Goal: Information Seeking & Learning: Learn about a topic

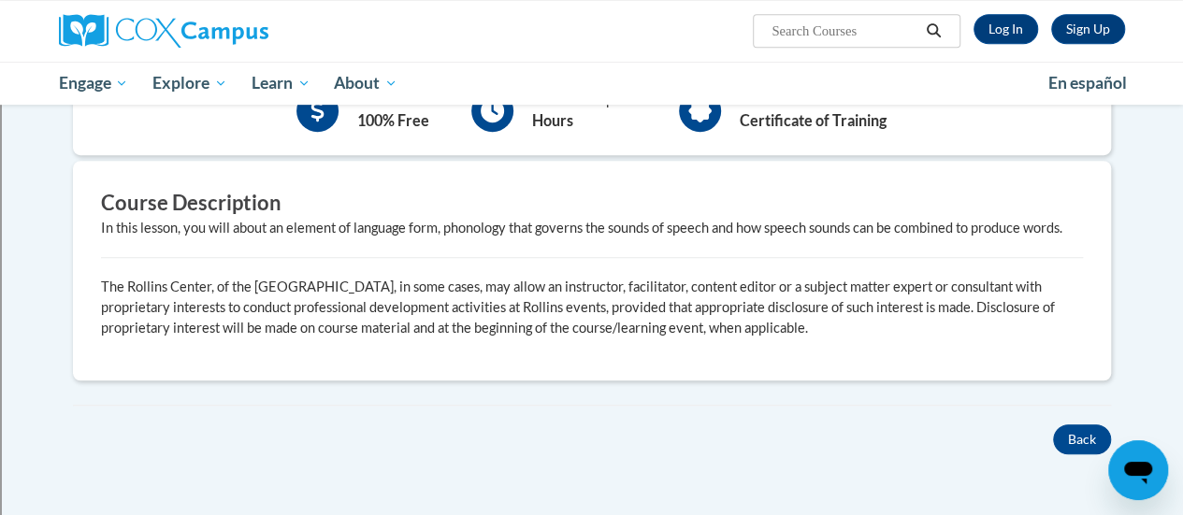
scroll to position [447, 0]
click at [1090, 427] on button "Back" at bounding box center [1082, 439] width 58 height 30
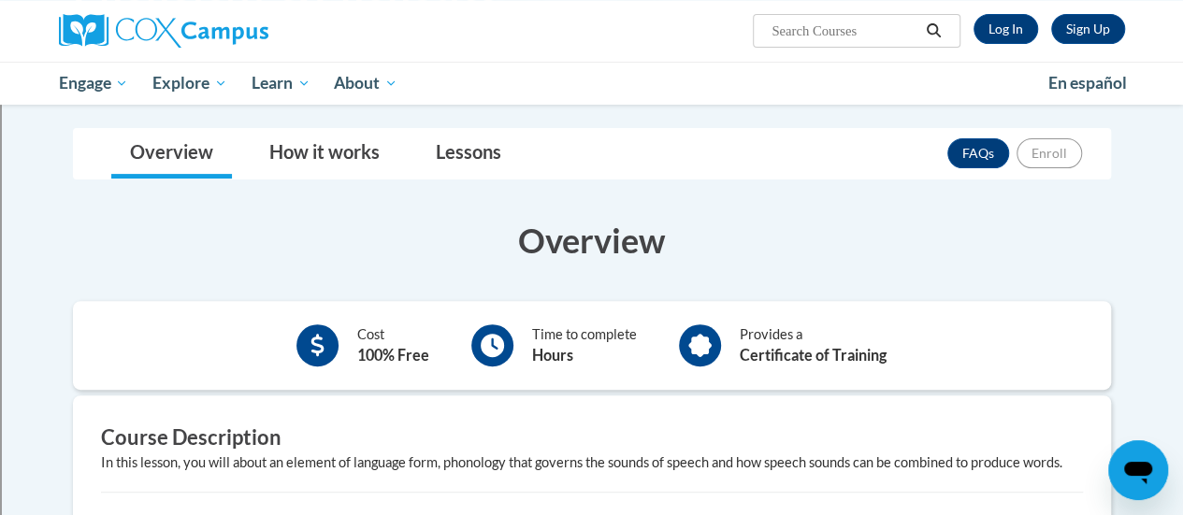
scroll to position [59, 0]
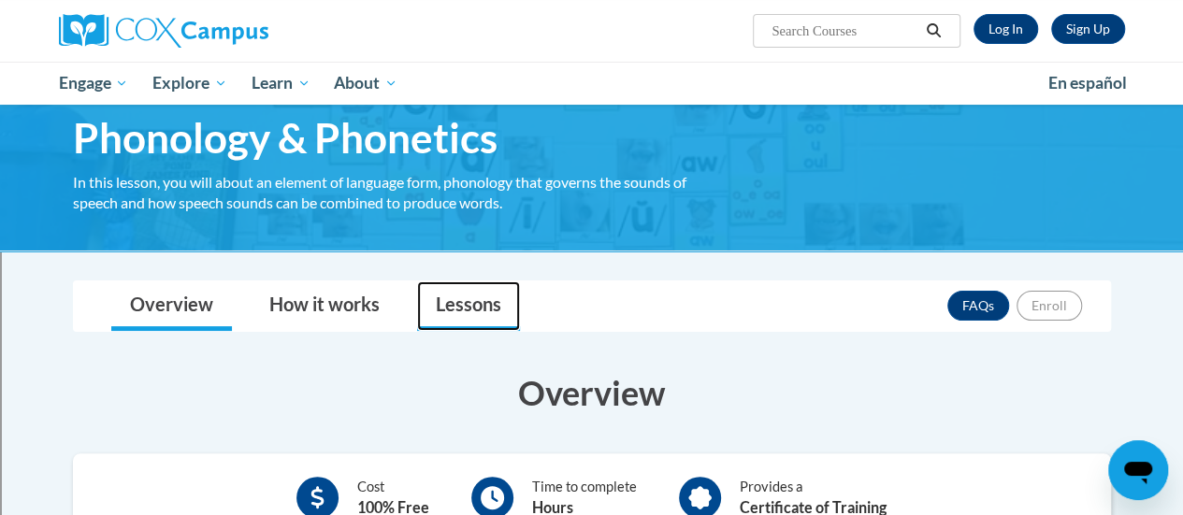
click at [464, 322] on link "Lessons" at bounding box center [468, 306] width 103 height 50
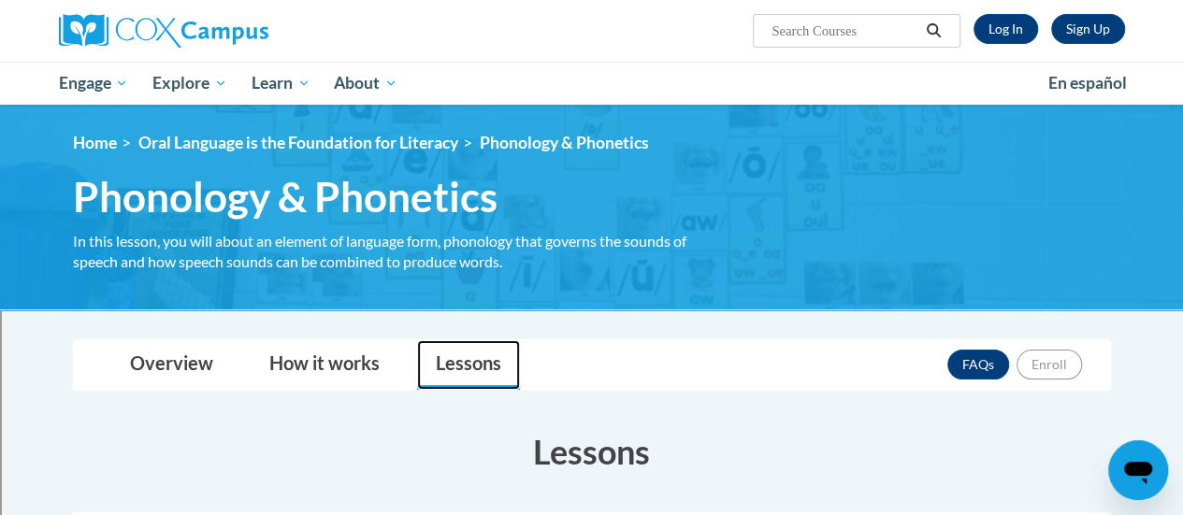
scroll to position [1, 0]
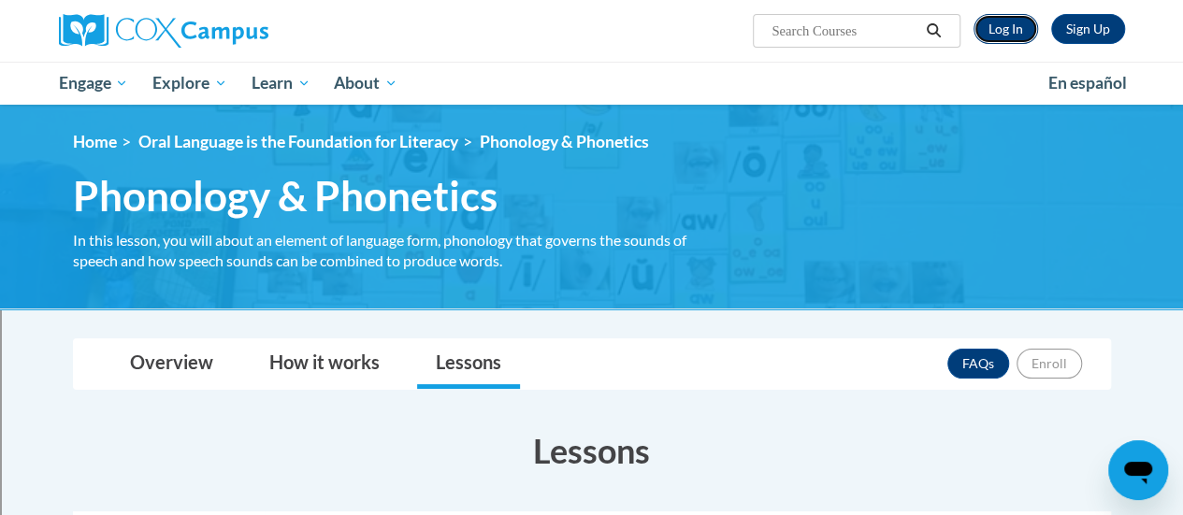
click at [987, 31] on link "Log In" at bounding box center [1005, 29] width 65 height 30
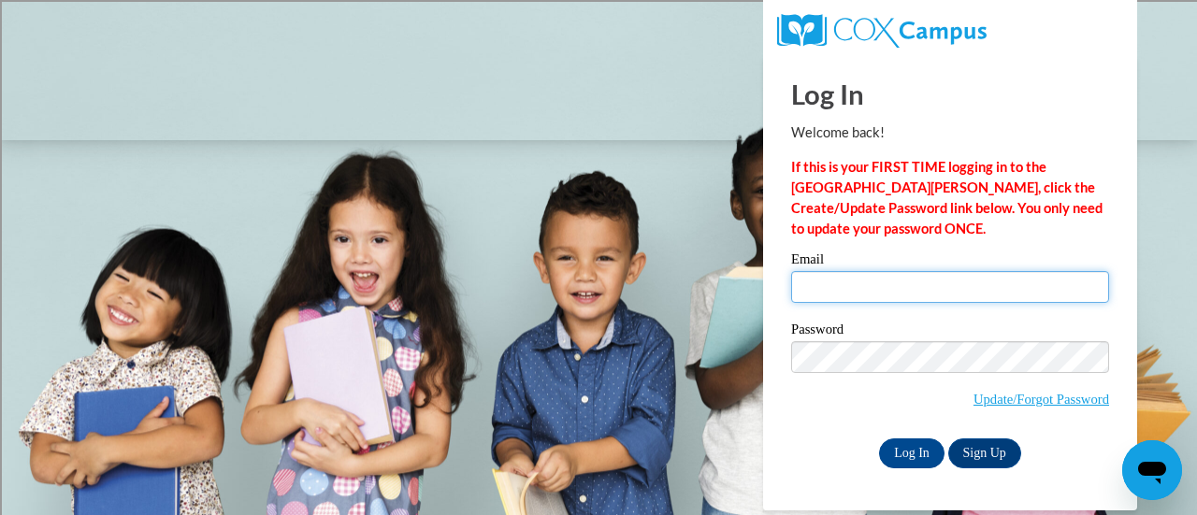
click at [856, 288] on input "Email" at bounding box center [950, 287] width 318 height 32
type input "[PERSON_NAME][EMAIL_ADDRESS][PERSON_NAME][DOMAIN_NAME]"
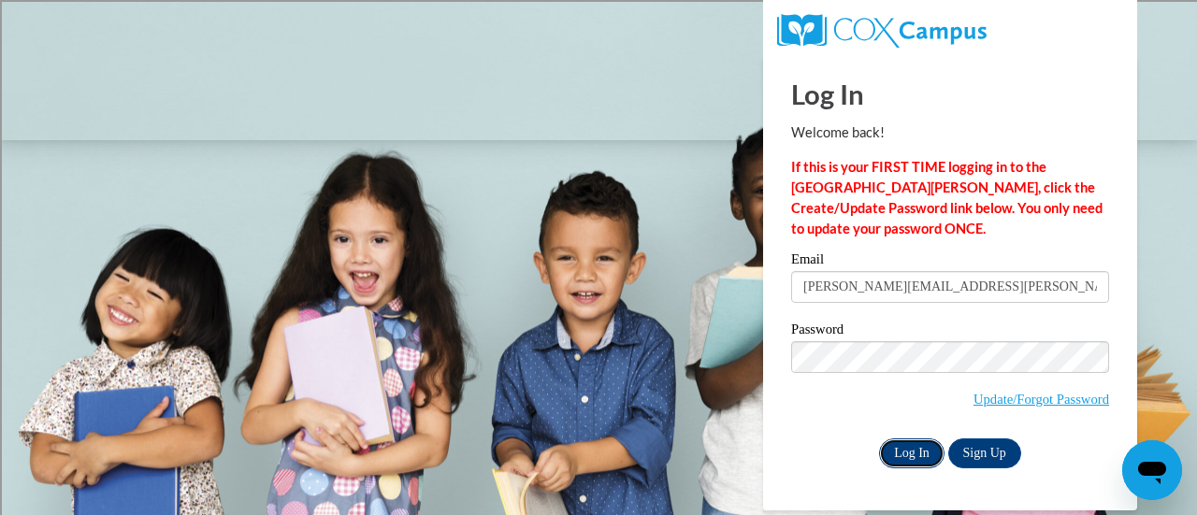
click at [922, 445] on input "Log In" at bounding box center [911, 454] width 65 height 30
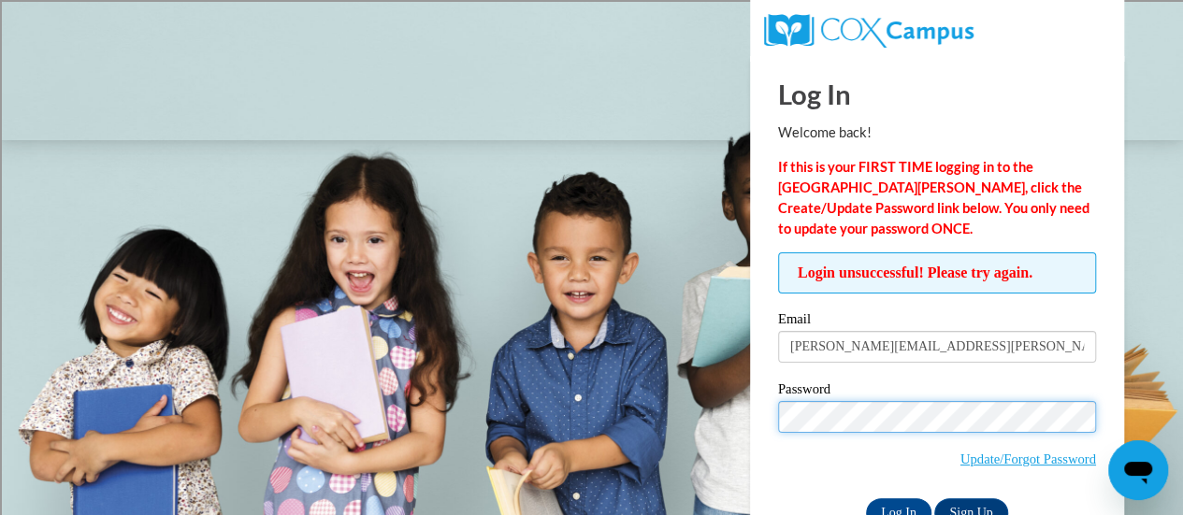
scroll to position [52, 0]
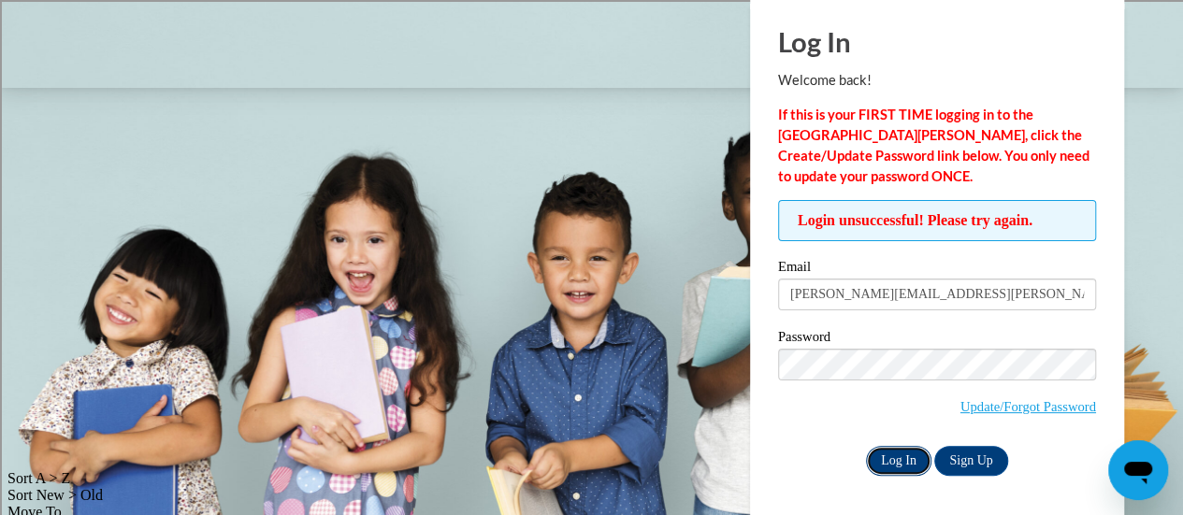
click at [882, 453] on input "Log In" at bounding box center [898, 461] width 65 height 30
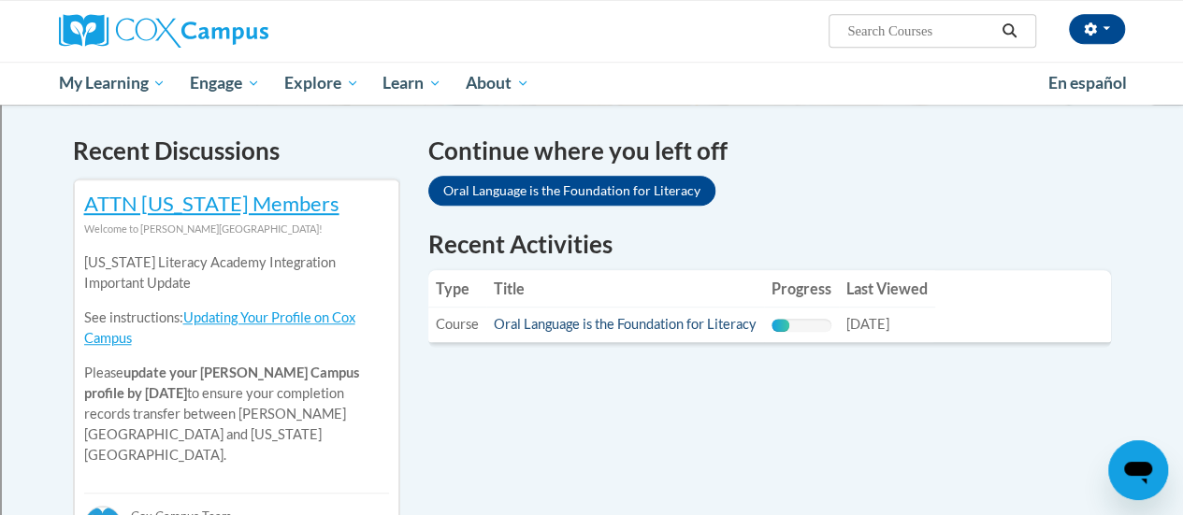
scroll to position [550, 0]
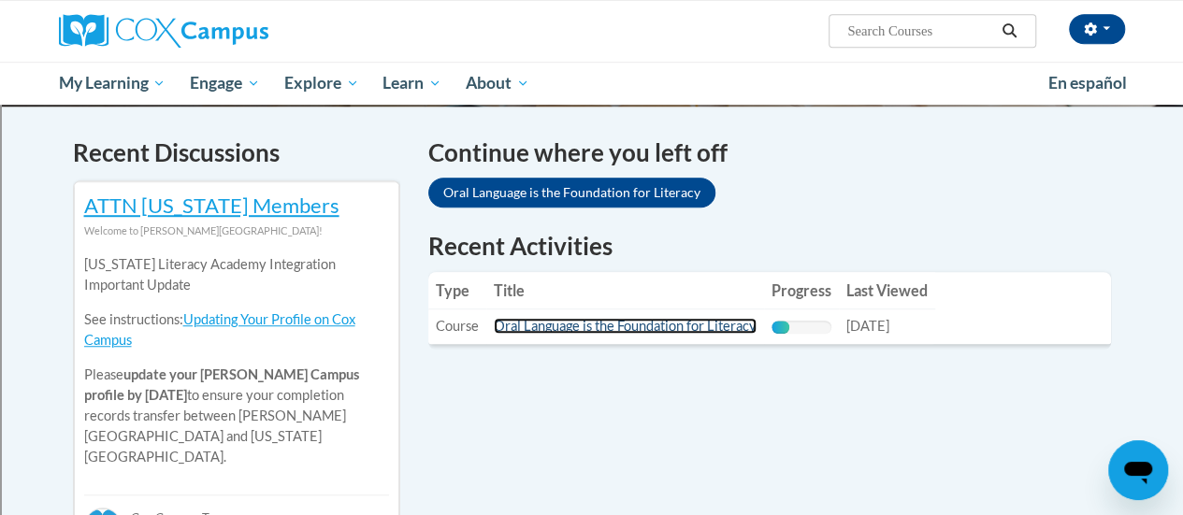
click at [596, 322] on link "Oral Language is the Foundation for Literacy" at bounding box center [625, 326] width 263 height 16
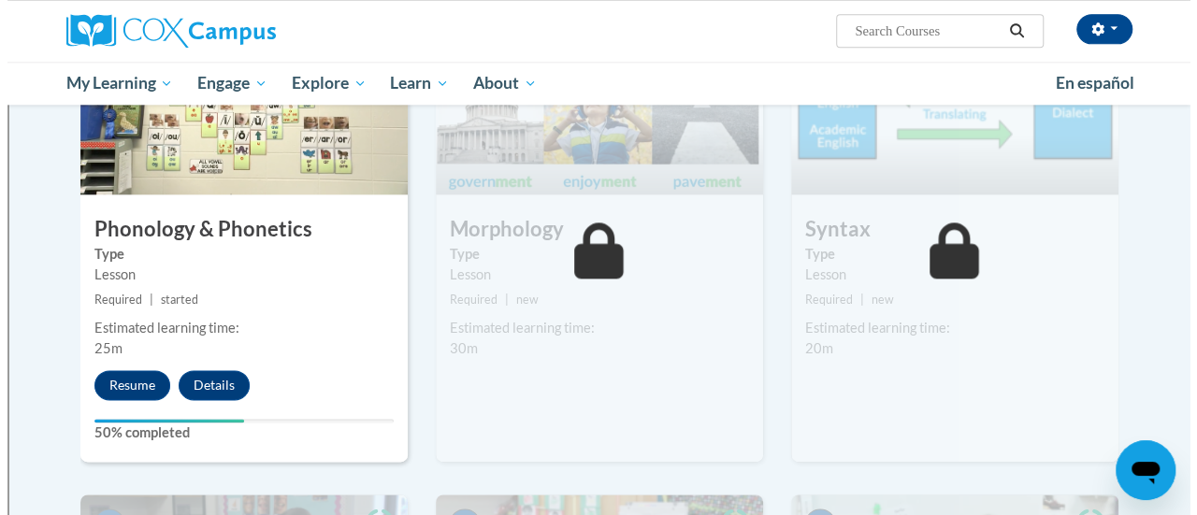
scroll to position [1072, 0]
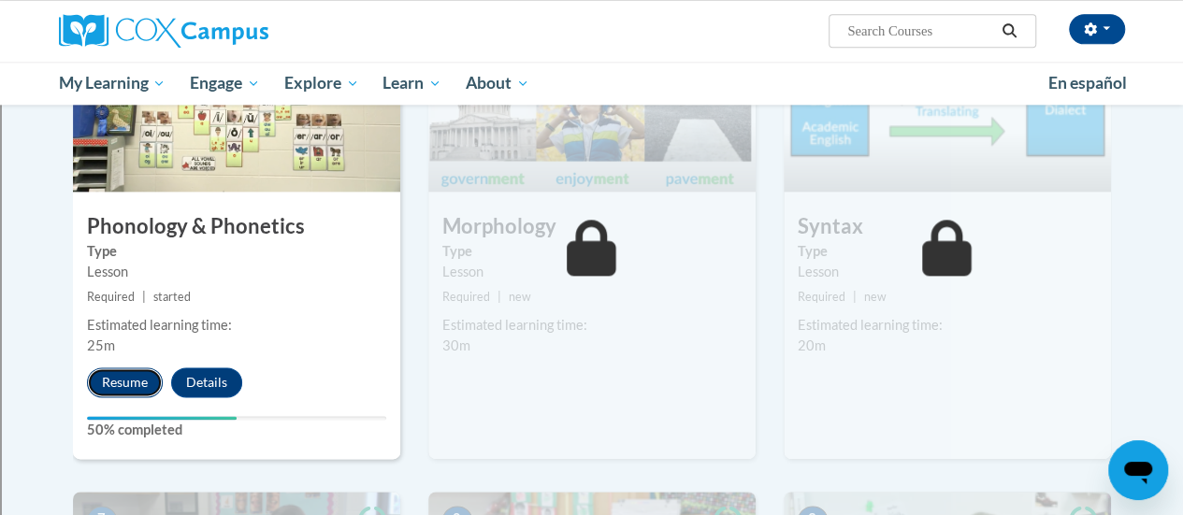
click at [107, 369] on button "Resume" at bounding box center [125, 382] width 76 height 30
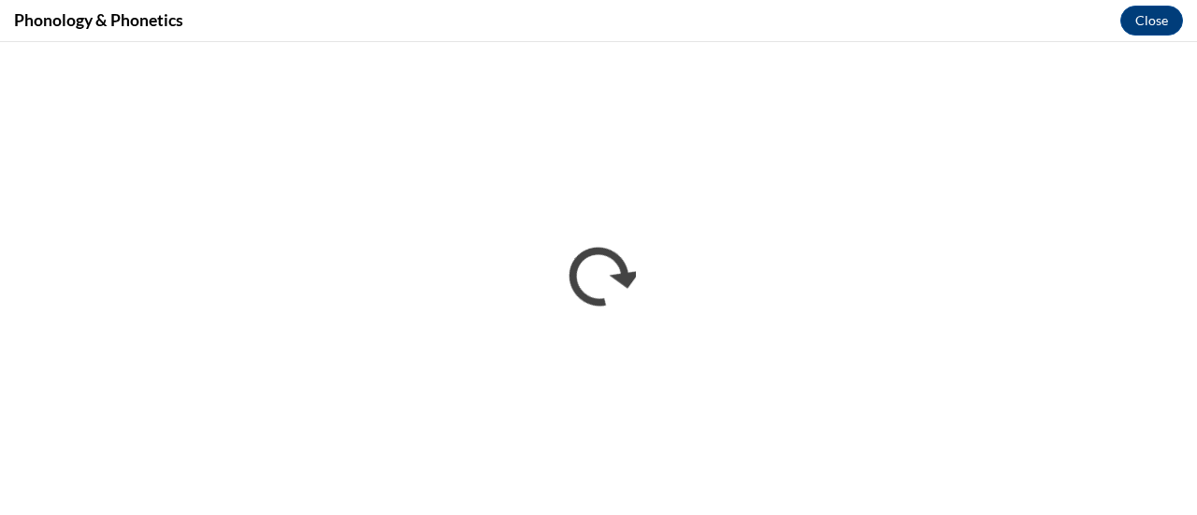
scroll to position [0, 0]
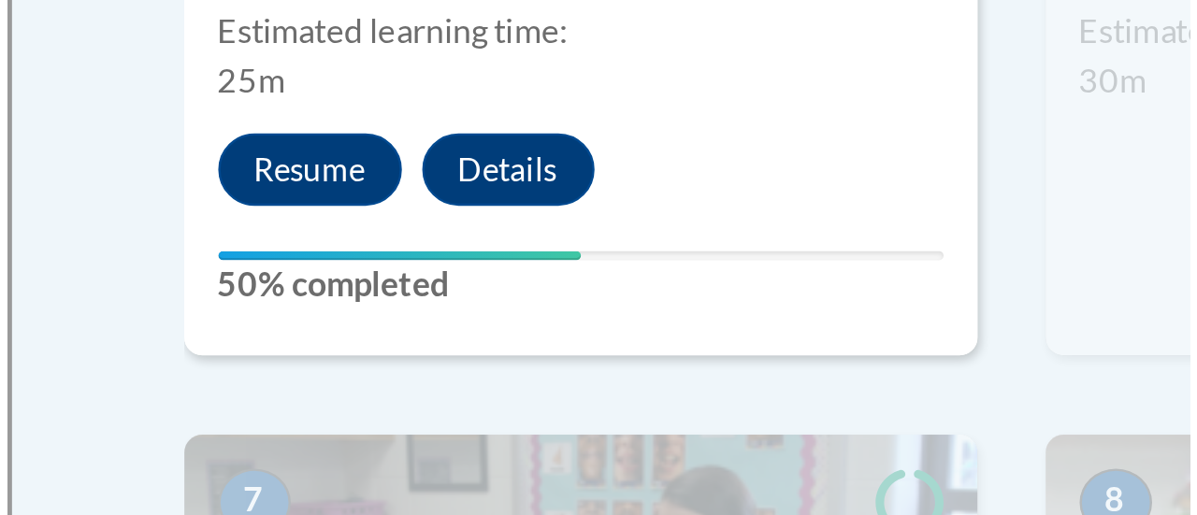
scroll to position [1084, 0]
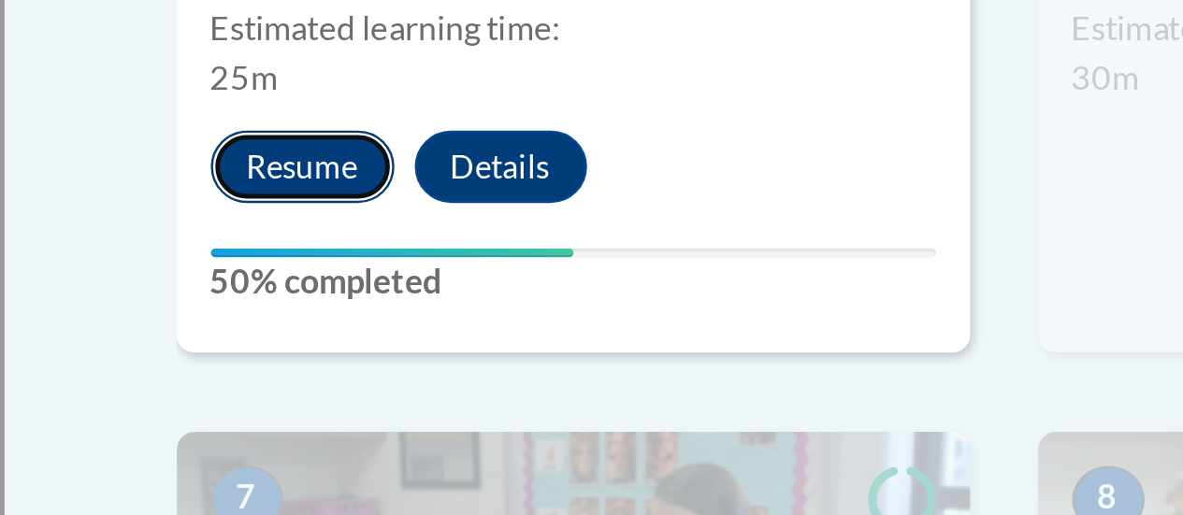
click at [139, 367] on button "Resume" at bounding box center [125, 371] width 76 height 30
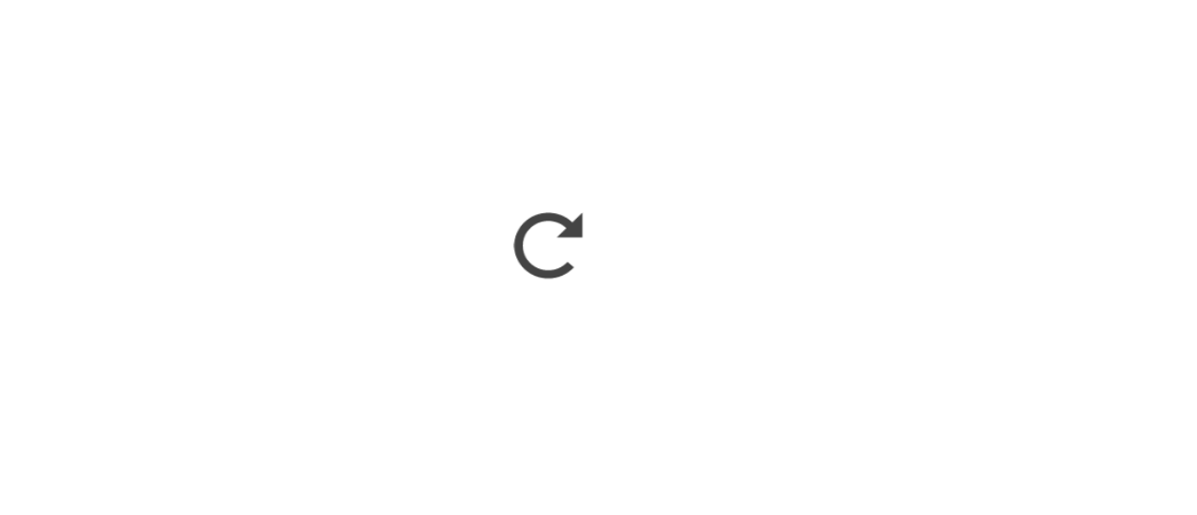
scroll to position [1082, 0]
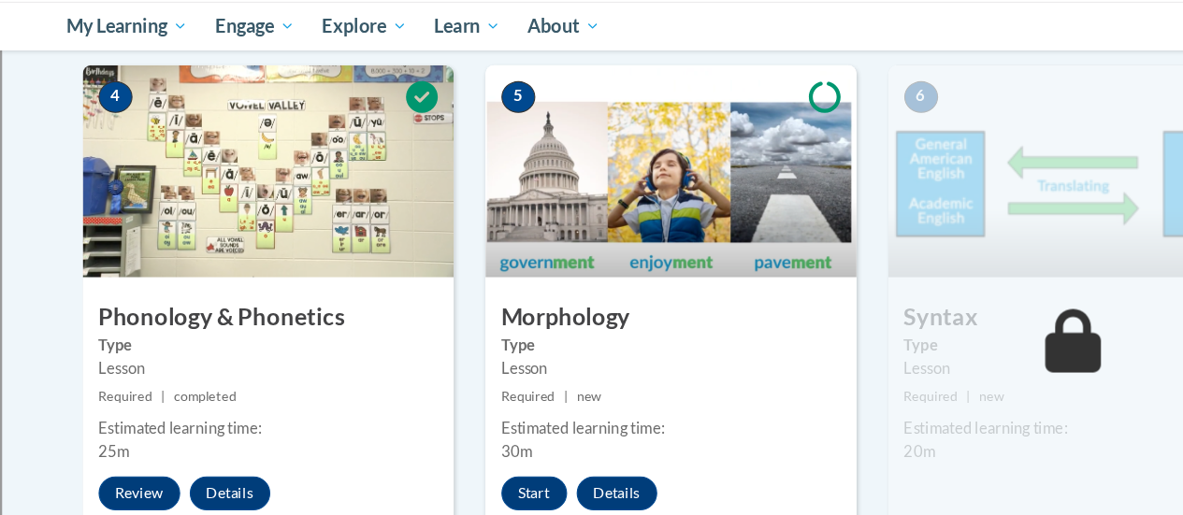
scroll to position [994, 0]
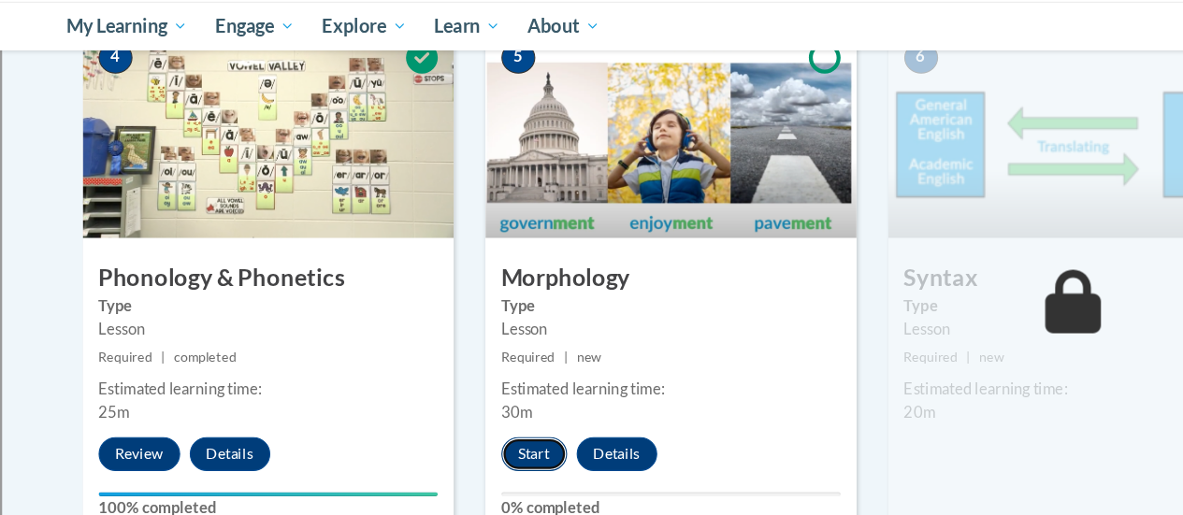
click at [456, 455] on button "Start" at bounding box center [471, 461] width 58 height 30
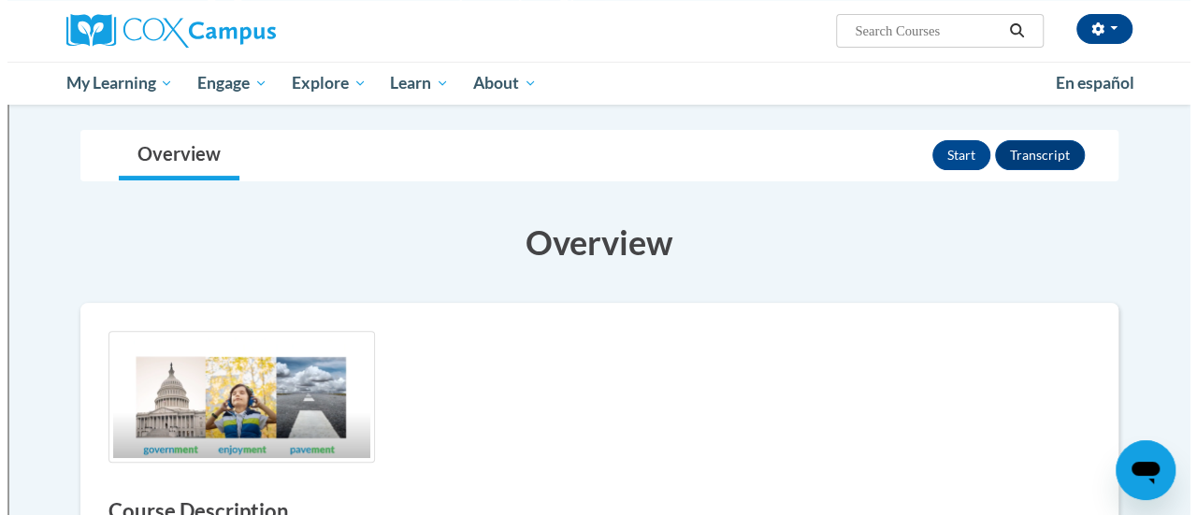
scroll to position [114, 0]
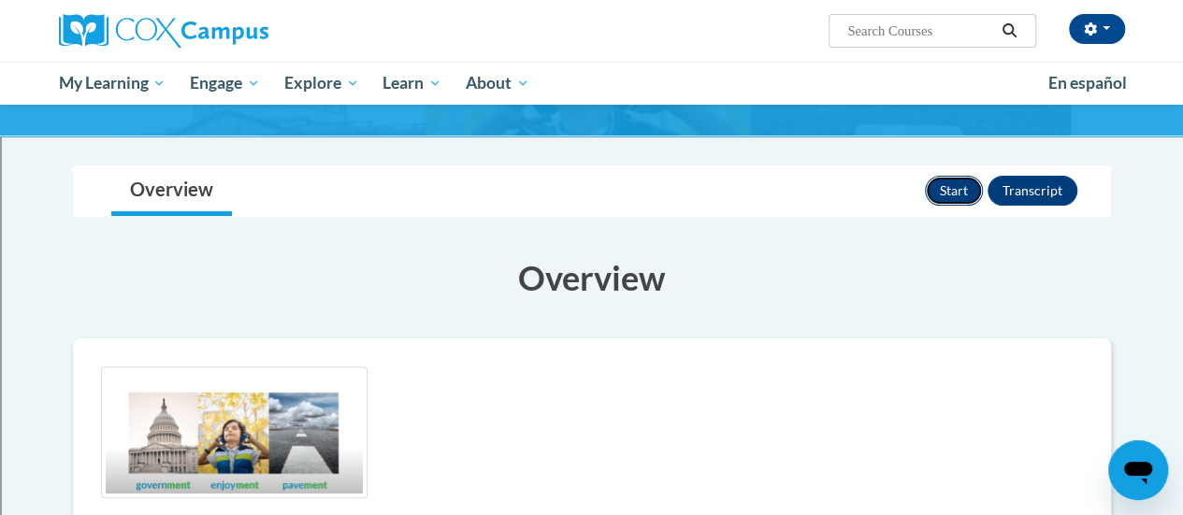
click at [959, 184] on button "Start" at bounding box center [954, 191] width 58 height 30
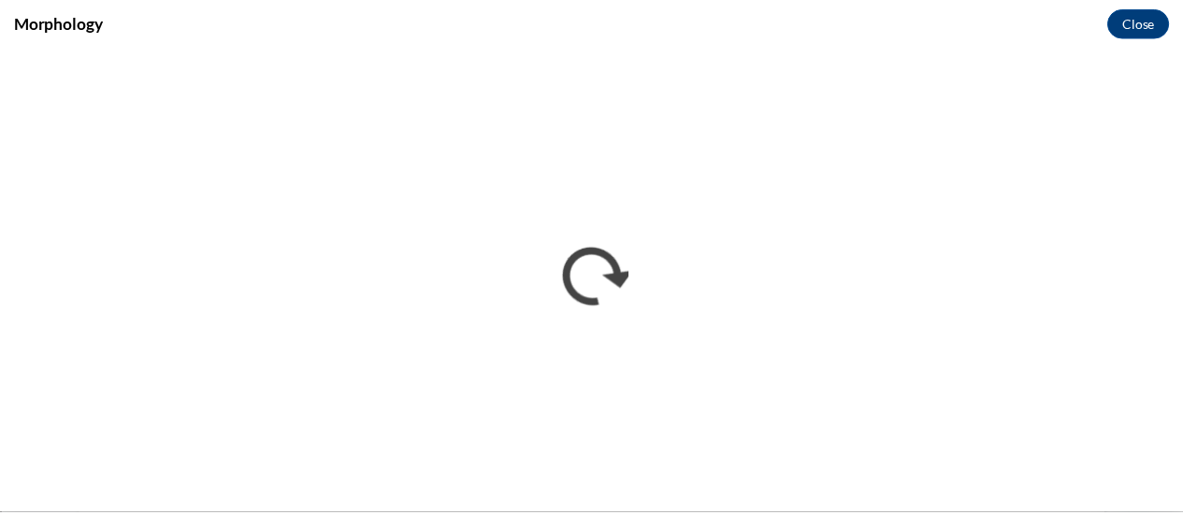
scroll to position [0, 0]
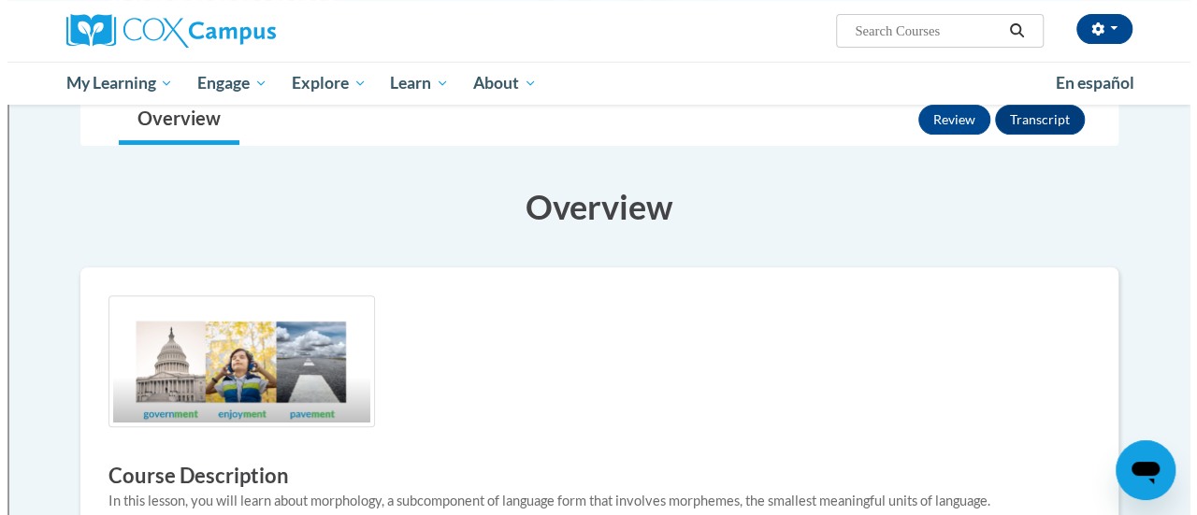
scroll to position [123, 0]
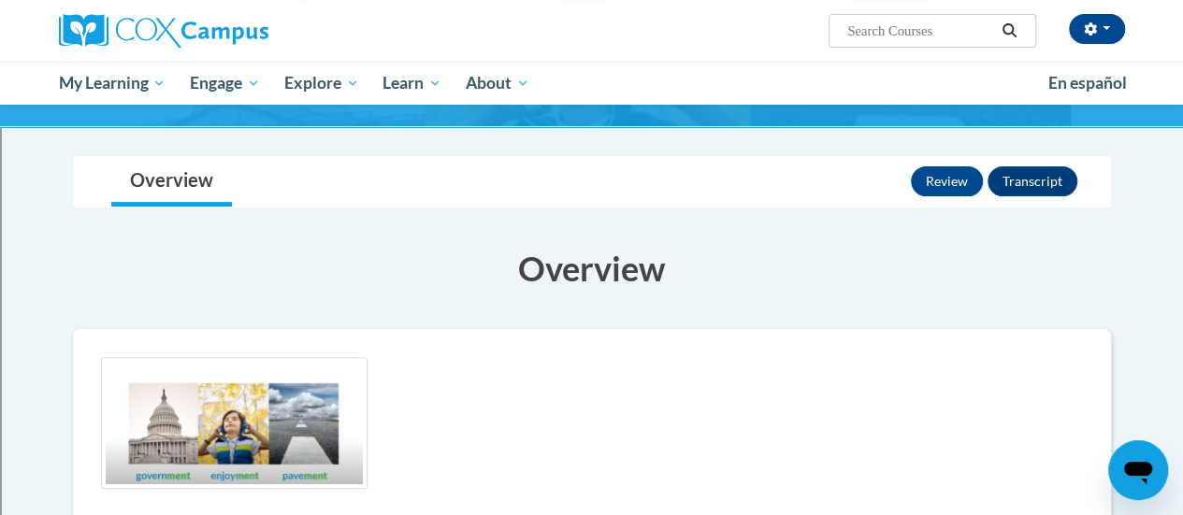
click at [890, 245] on h3 "Overview" at bounding box center [592, 268] width 1038 height 47
click at [959, 184] on button "Review" at bounding box center [947, 181] width 72 height 30
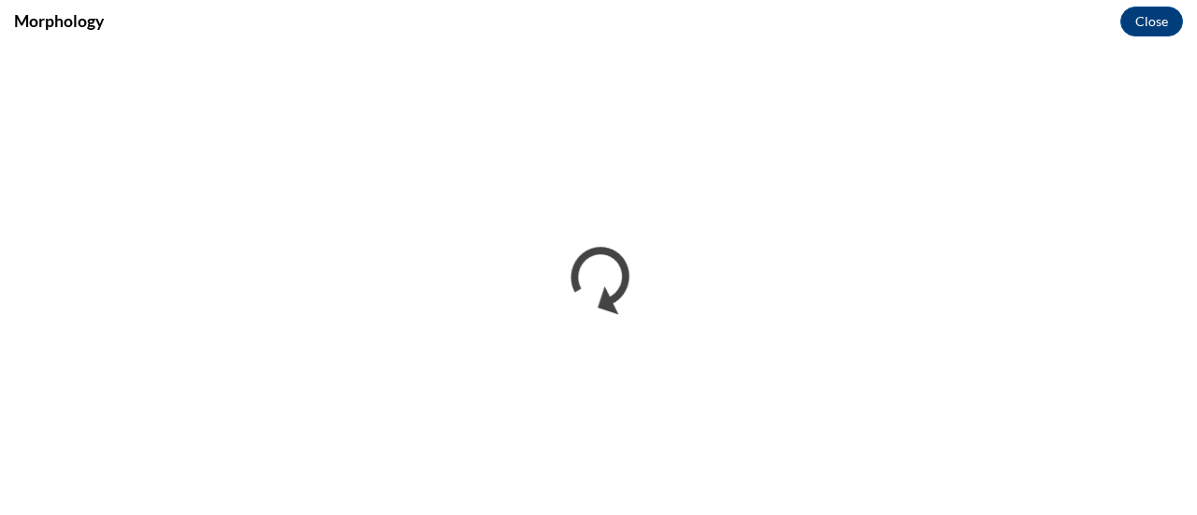
scroll to position [0, 0]
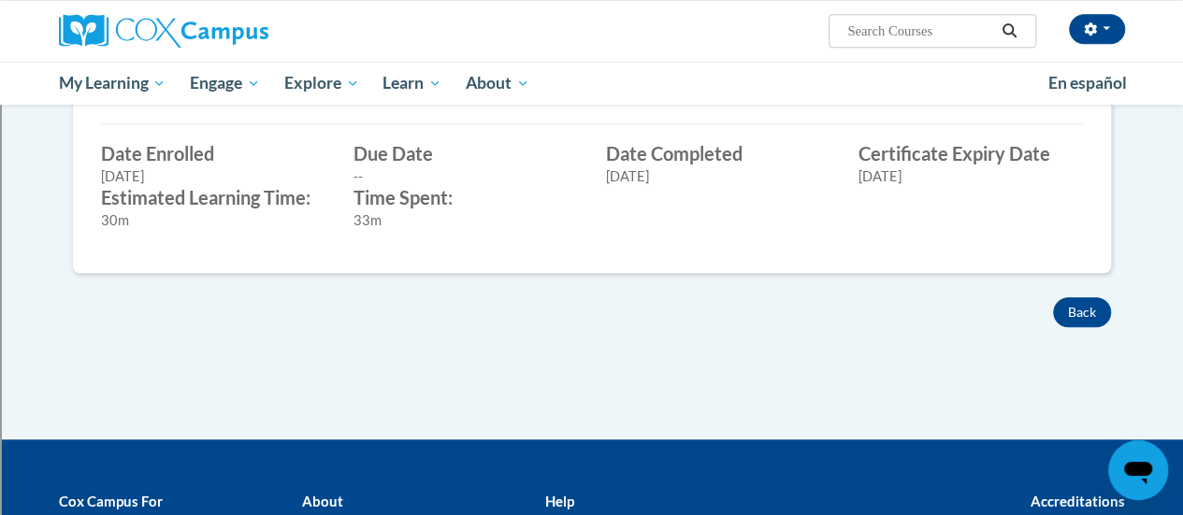
scroll to position [694, 0]
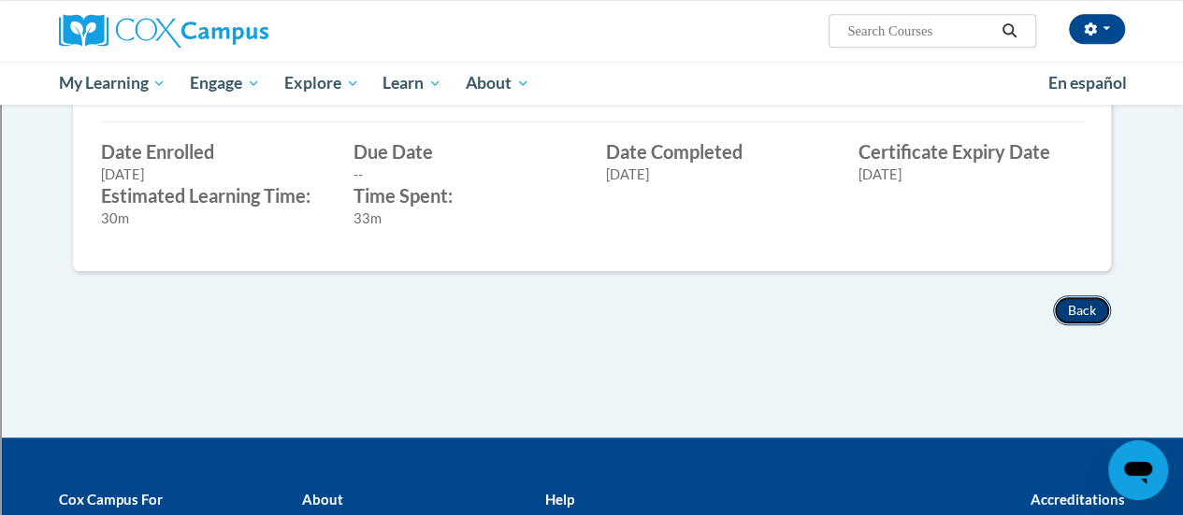
click at [1069, 306] on button "Back" at bounding box center [1082, 310] width 58 height 30
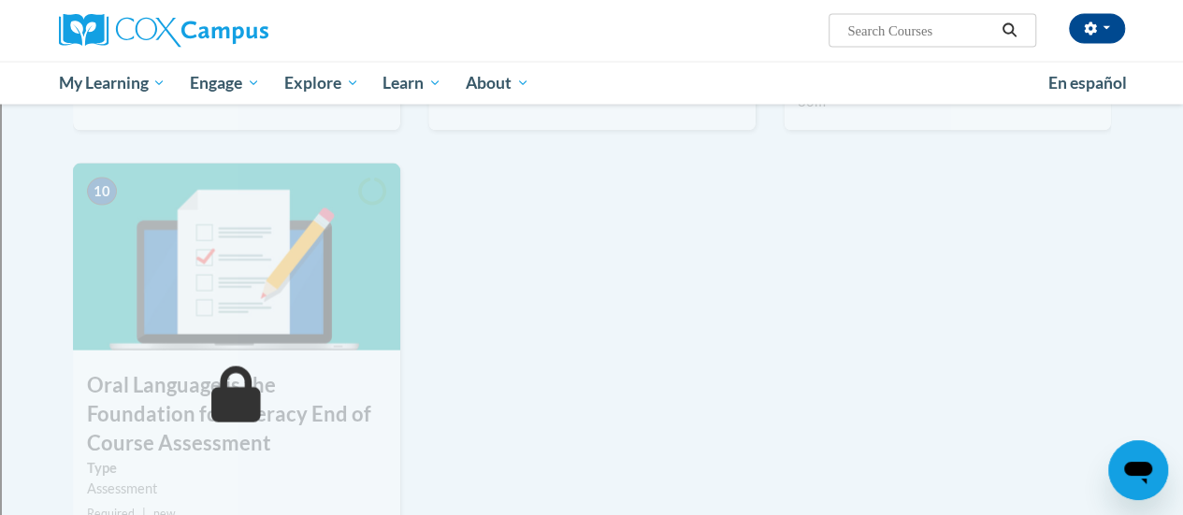
scroll to position [1834, 0]
